Goal: Task Accomplishment & Management: Use online tool/utility

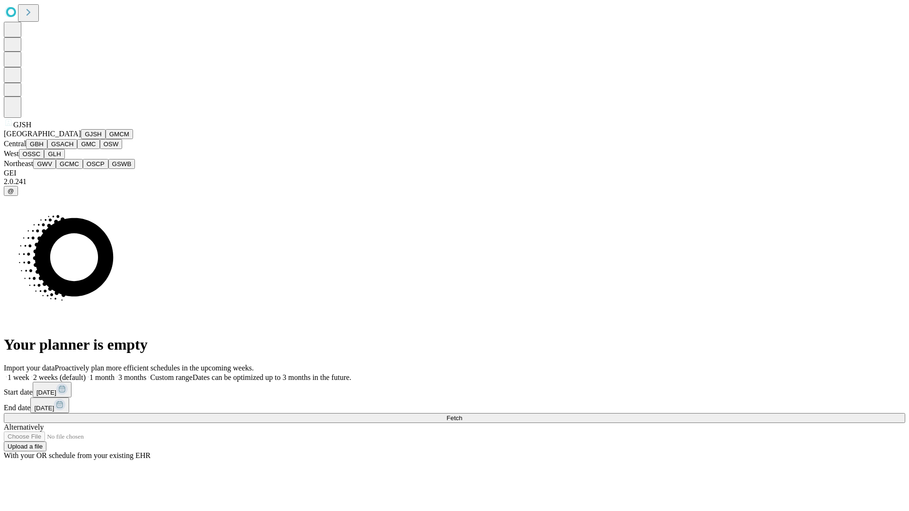
click at [81, 139] on button "GJSH" at bounding box center [93, 134] width 25 height 10
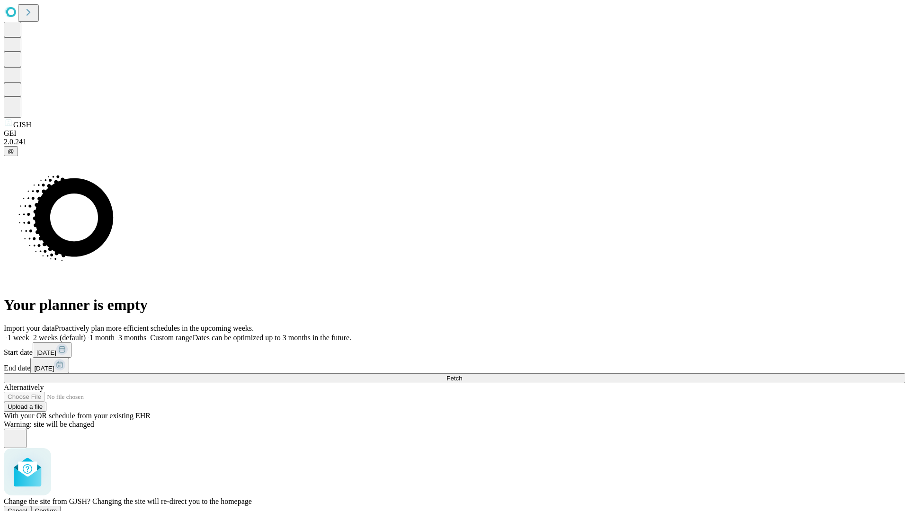
click at [57, 507] on span "Confirm" at bounding box center [46, 510] width 22 height 7
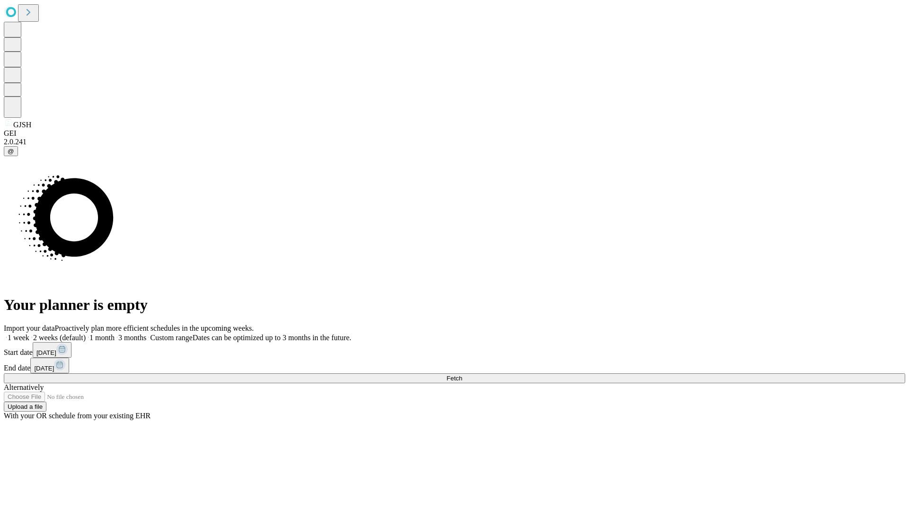
click at [29, 334] on label "1 week" at bounding box center [17, 338] width 26 height 8
click at [462, 375] on span "Fetch" at bounding box center [454, 378] width 16 height 7
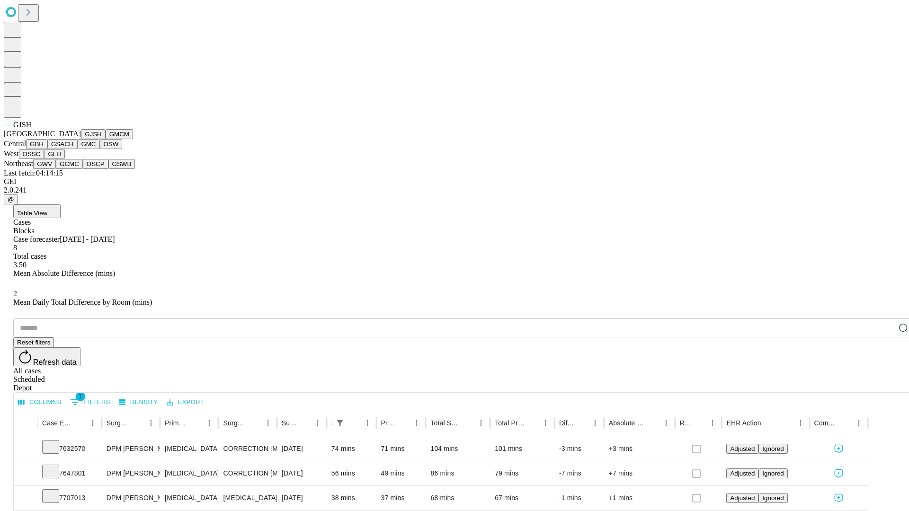
click at [106, 139] on button "GMCM" at bounding box center [119, 134] width 27 height 10
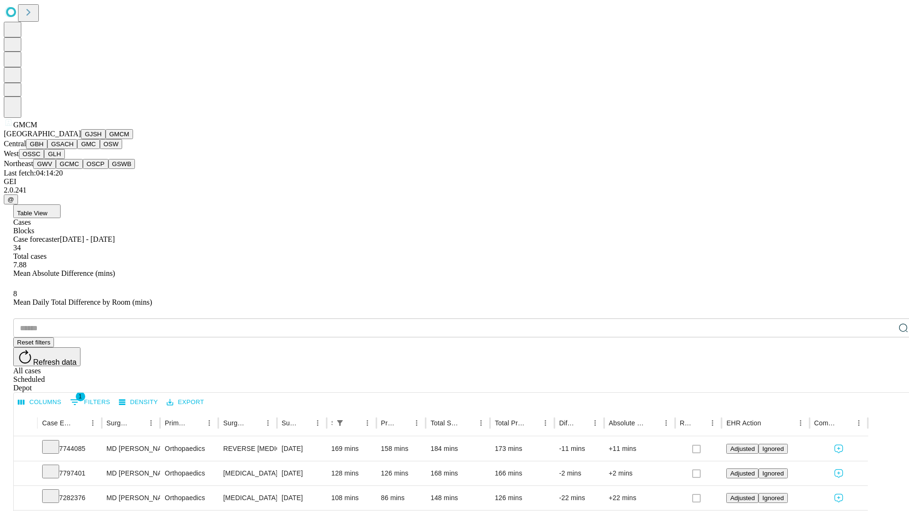
click at [47, 149] on button "GBH" at bounding box center [36, 144] width 21 height 10
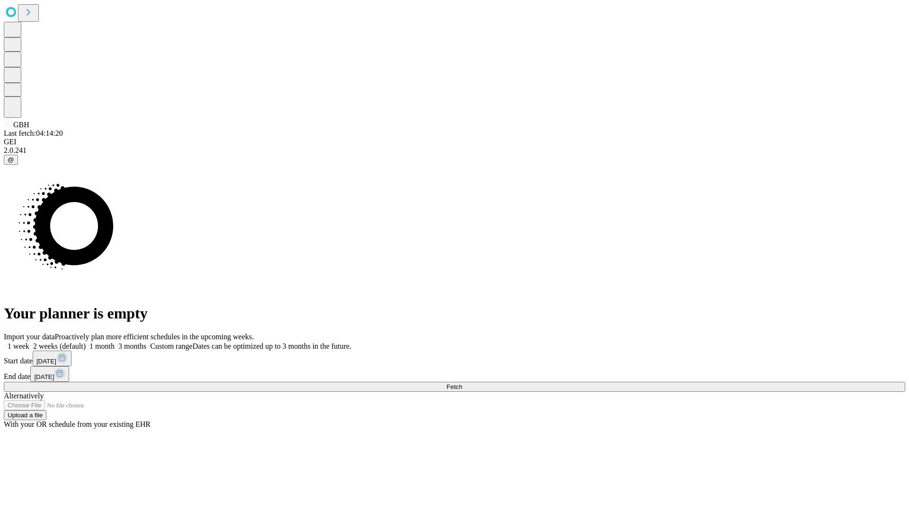
click at [29, 342] on label "1 week" at bounding box center [17, 346] width 26 height 8
click at [462, 383] on span "Fetch" at bounding box center [454, 386] width 16 height 7
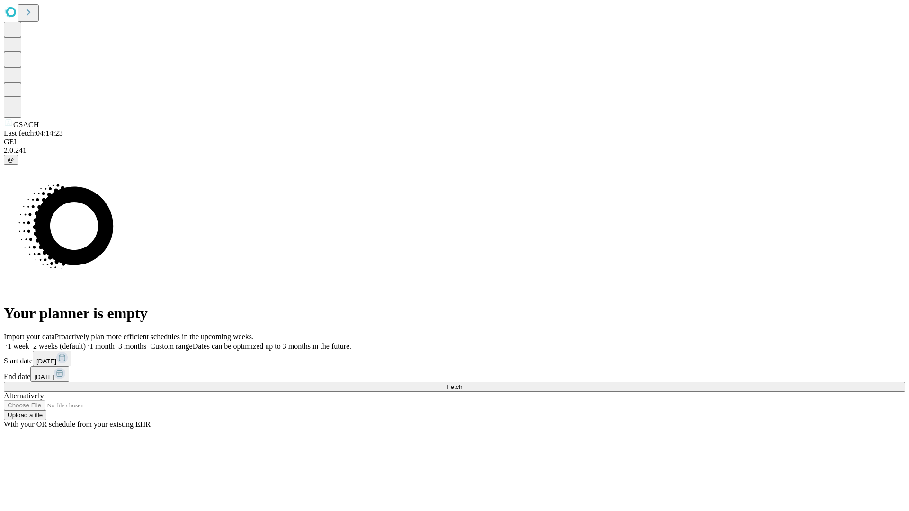
click at [29, 342] on label "1 week" at bounding box center [17, 346] width 26 height 8
click at [462, 383] on span "Fetch" at bounding box center [454, 386] width 16 height 7
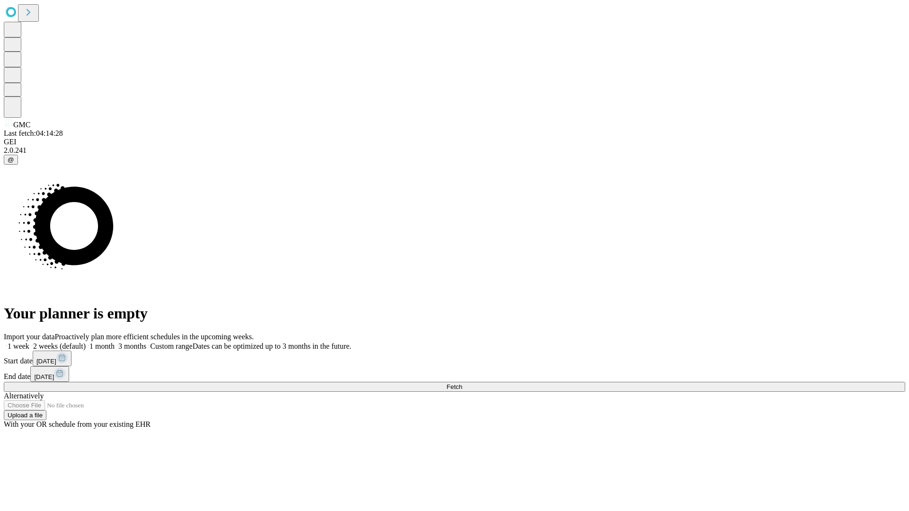
click at [462, 383] on span "Fetch" at bounding box center [454, 386] width 16 height 7
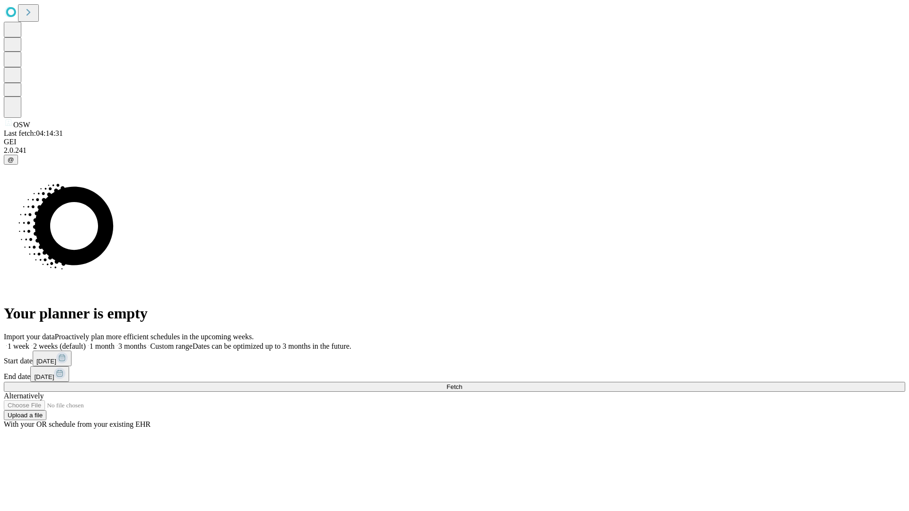
click at [29, 342] on label "1 week" at bounding box center [17, 346] width 26 height 8
click at [462, 383] on span "Fetch" at bounding box center [454, 386] width 16 height 7
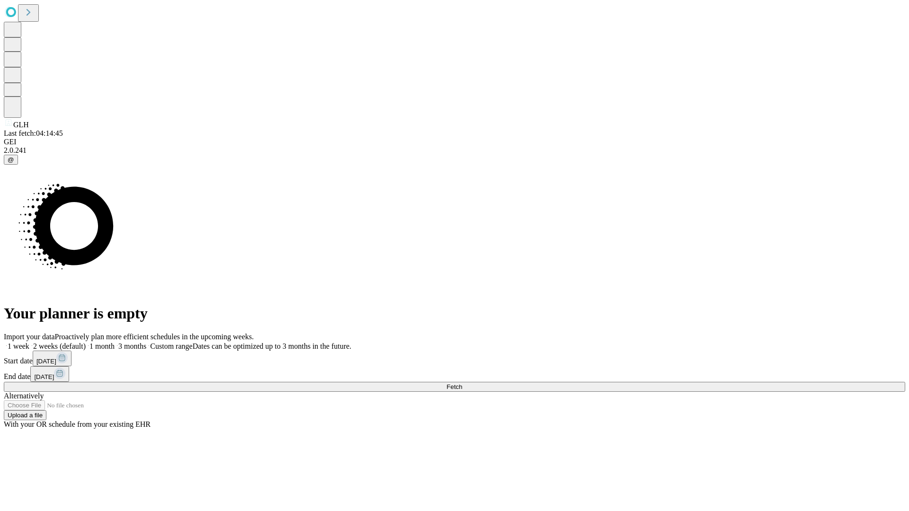
click at [29, 342] on label "1 week" at bounding box center [17, 346] width 26 height 8
click at [462, 383] on span "Fetch" at bounding box center [454, 386] width 16 height 7
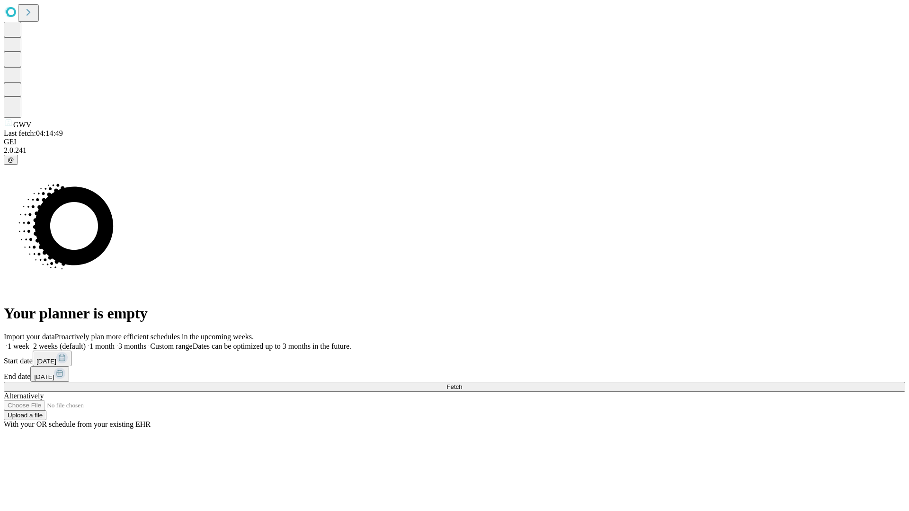
click at [29, 342] on label "1 week" at bounding box center [17, 346] width 26 height 8
click at [462, 383] on span "Fetch" at bounding box center [454, 386] width 16 height 7
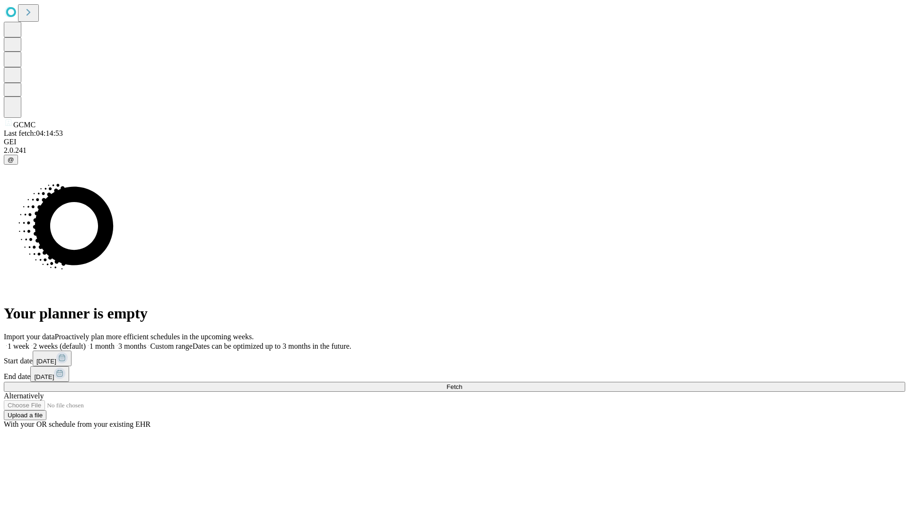
click at [462, 383] on span "Fetch" at bounding box center [454, 386] width 16 height 7
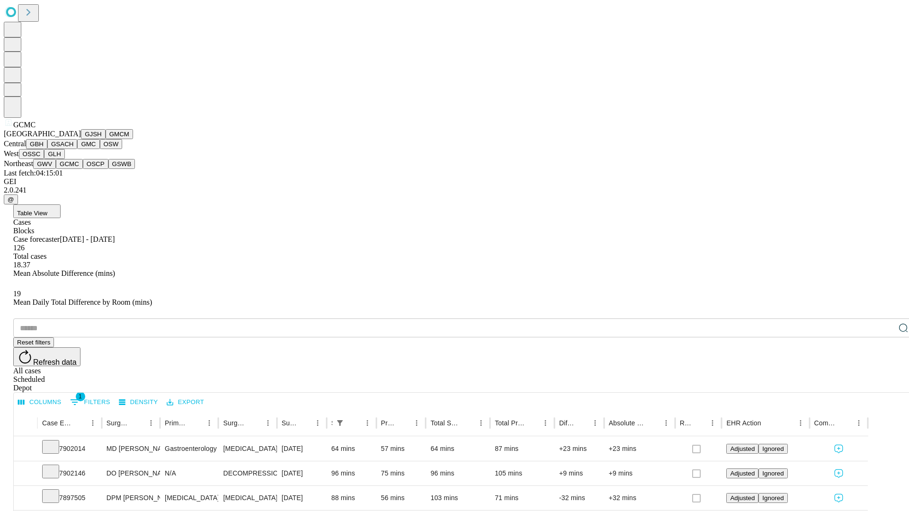
click at [83, 169] on button "OSCP" at bounding box center [96, 164] width 26 height 10
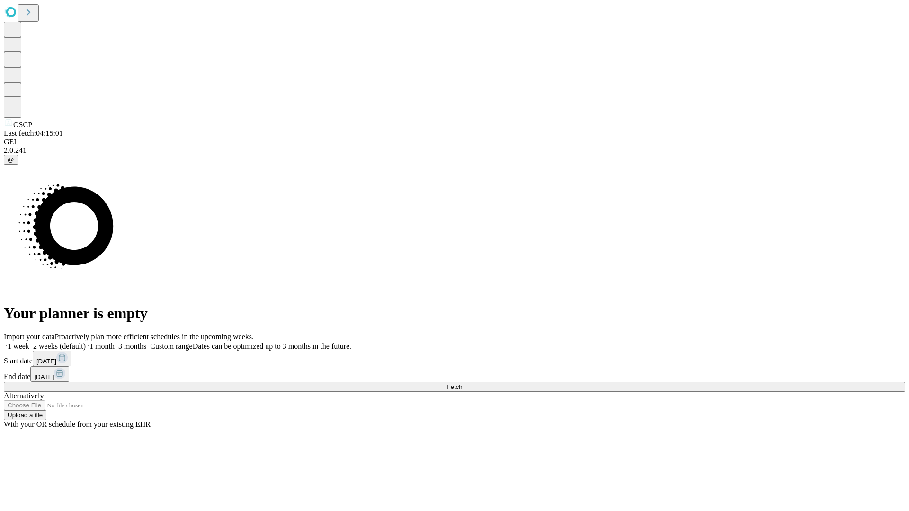
click at [29, 342] on label "1 week" at bounding box center [17, 346] width 26 height 8
click at [462, 383] on span "Fetch" at bounding box center [454, 386] width 16 height 7
